Goal: Find contact information: Obtain details needed to contact an individual or organization

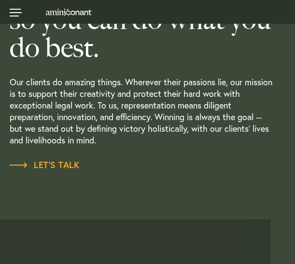
scroll to position [232, 0]
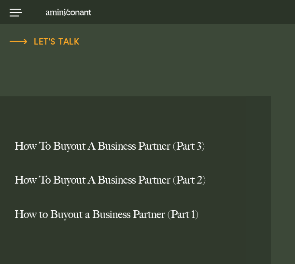
drag, startPoint x: 298, startPoint y: 36, endPoint x: 306, endPoint y: 245, distance: 209.0
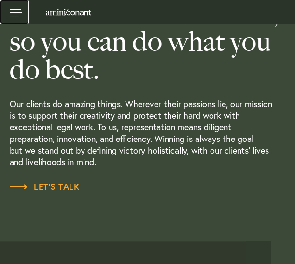
click at [15, 19] on link at bounding box center [14, 12] width 29 height 24
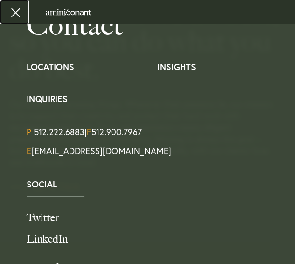
scroll to position [185, 0]
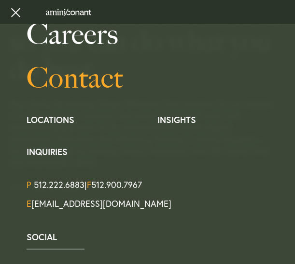
click at [50, 80] on link "Contact" at bounding box center [158, 78] width 262 height 44
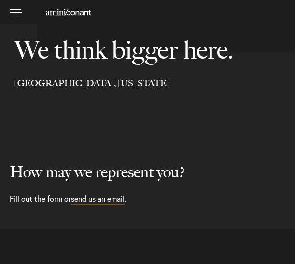
select select "Austin"
select select "Business and Civil Litigation"
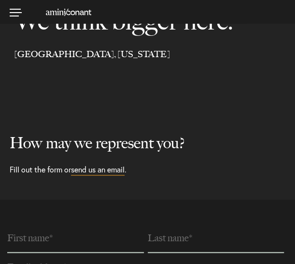
select select "Austin"
select select "Business and Civil Litigation"
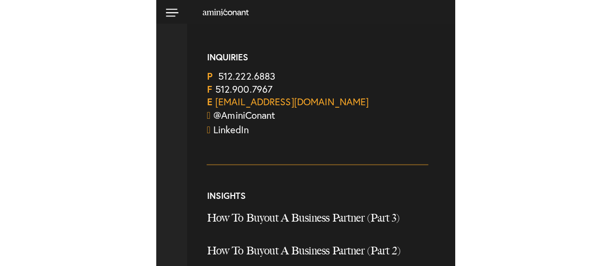
scroll to position [1310, 0]
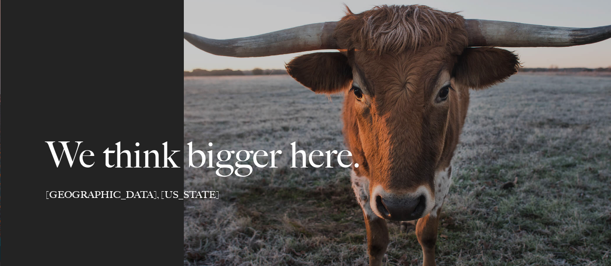
select select "Austin"
select select "Business and Civil Litigation"
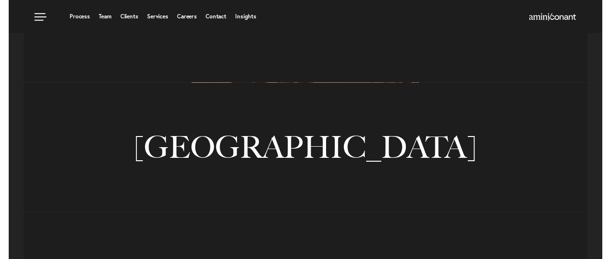
scroll to position [587, 0]
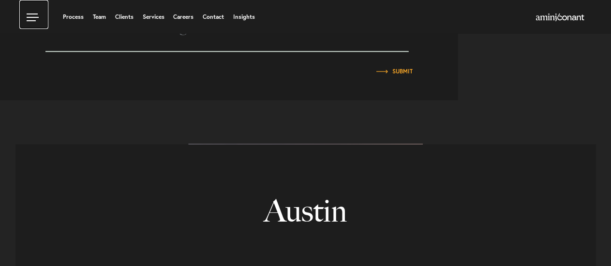
click at [30, 17] on link at bounding box center [33, 14] width 29 height 29
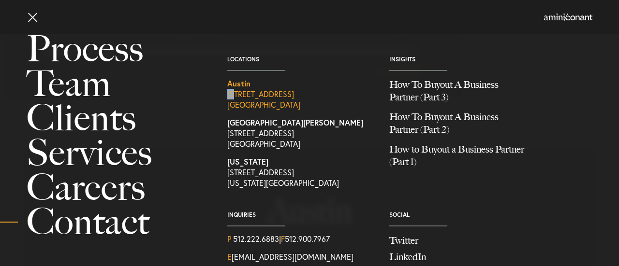
drag, startPoint x: 222, startPoint y: 94, endPoint x: 236, endPoint y: 96, distance: 13.2
click at [236, 96] on div "Locations Austin 1204 San Antonio Street, Second Floor Austin TX 78701 Santa Mo…" at bounding box center [301, 126] width 162 height 140
click at [236, 96] on link "Austin 1204 San Antonio Street, Second Floor Austin TX 78701" at bounding box center [300, 94] width 147 height 32
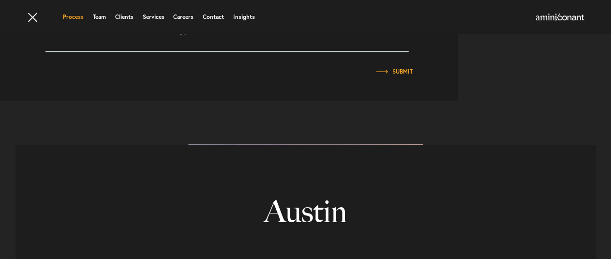
click at [70, 19] on link "Process" at bounding box center [73, 17] width 21 height 6
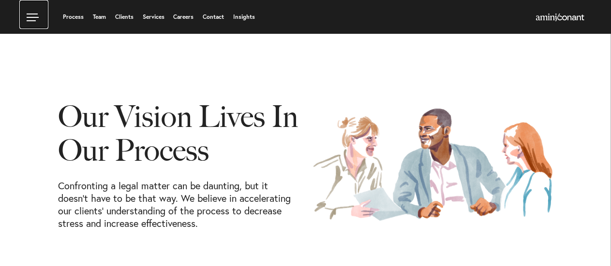
click at [38, 18] on link at bounding box center [33, 14] width 29 height 29
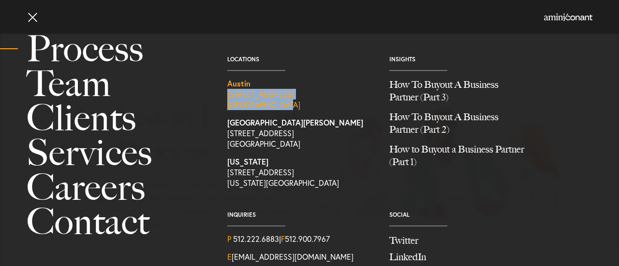
drag, startPoint x: 223, startPoint y: 92, endPoint x: 272, endPoint y: 105, distance: 50.1
click at [290, 107] on div "Locations Austin 1204 San Antonio Street, Second Floor Austin TX 78701 Santa Mo…" at bounding box center [301, 126] width 162 height 140
copy link "1204 San Antonio Street, Second Floor Austin TX 78701"
